Goal: Find specific page/section: Find specific page/section

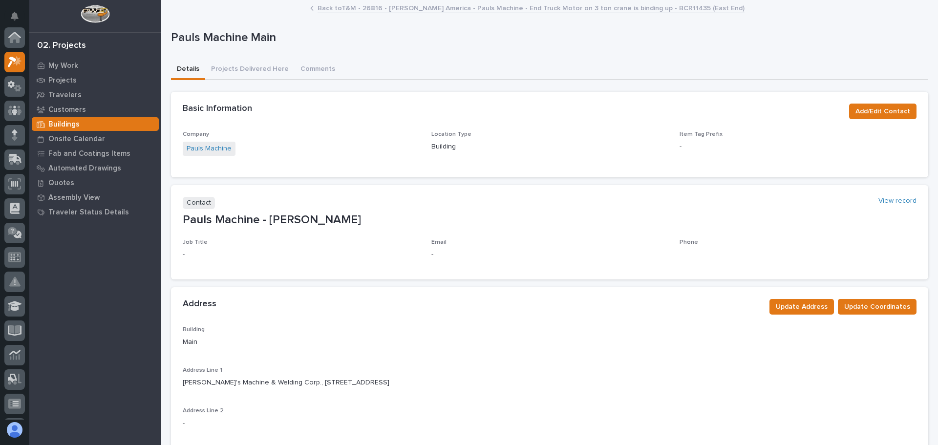
scroll to position [24, 0]
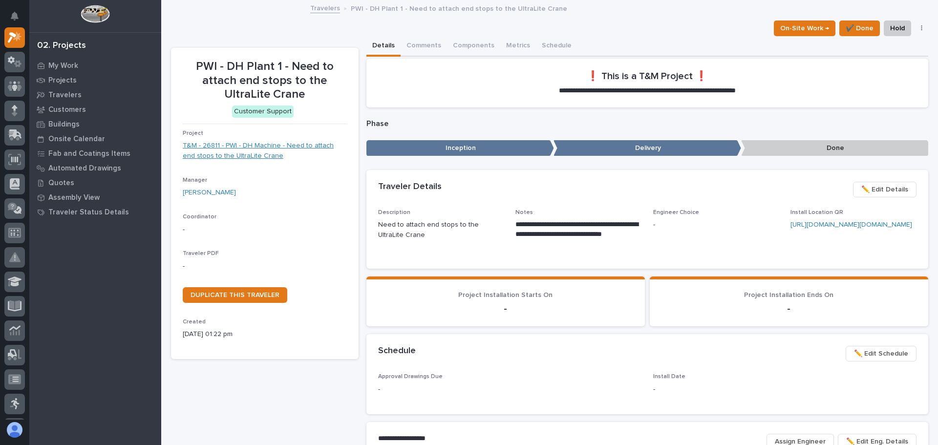
click at [255, 151] on link "T&M - 26811 - PWI - DH Machine - Need to attach end stops to the UltraLite Crane" at bounding box center [265, 151] width 164 height 21
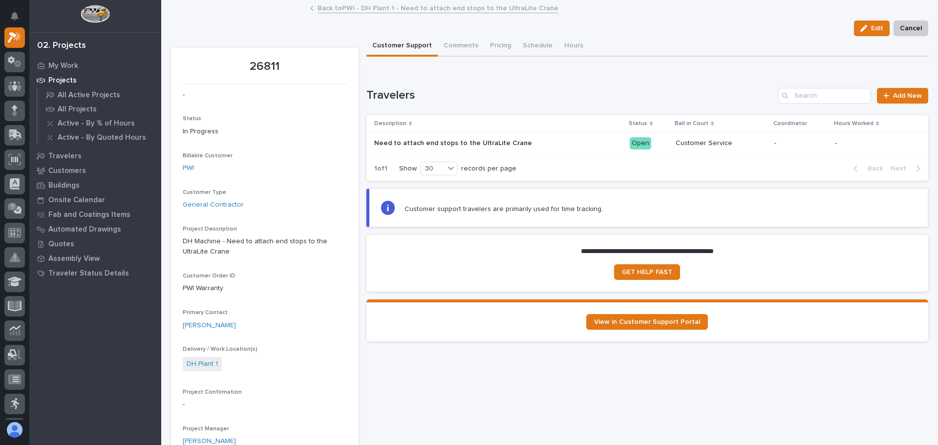
scroll to position [49, 0]
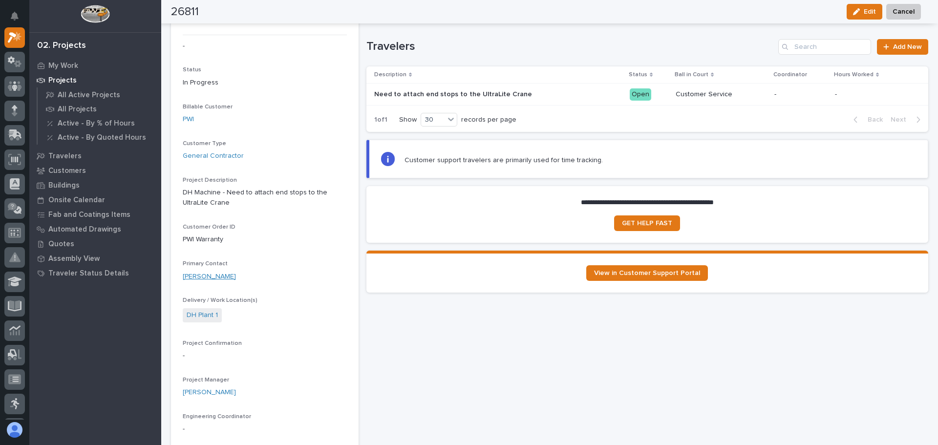
click at [197, 277] on link "[PERSON_NAME]" at bounding box center [209, 277] width 53 height 10
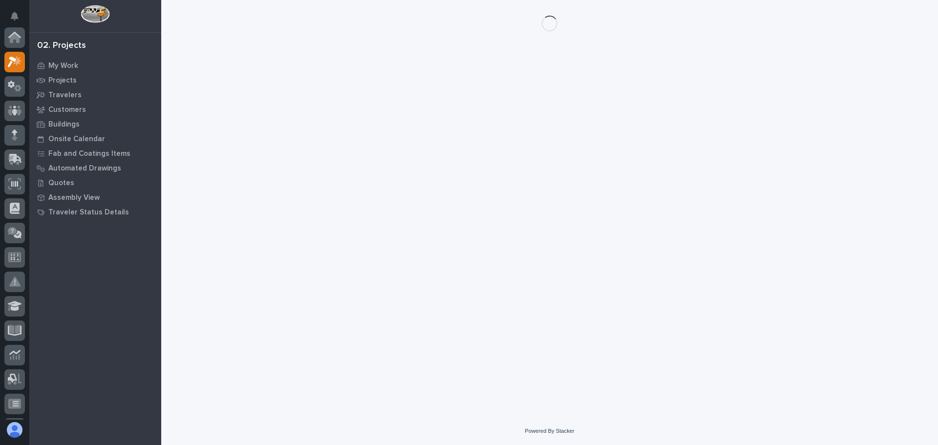
scroll to position [24, 0]
